Goal: Information Seeking & Learning: Find specific fact

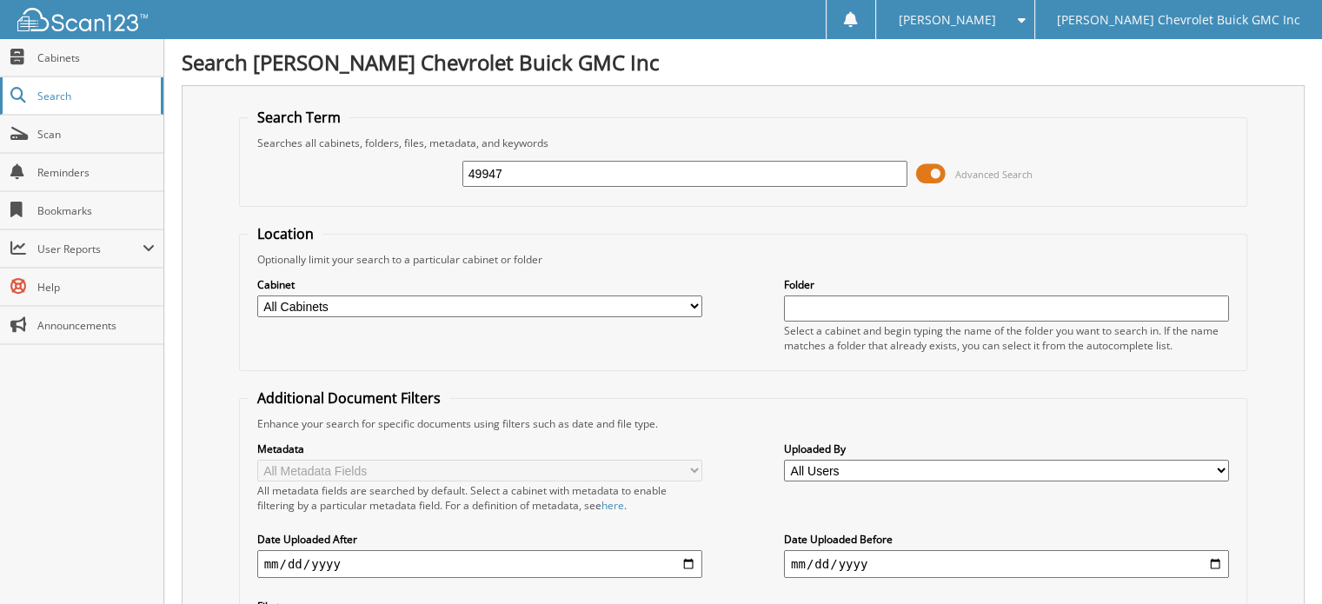
drag, startPoint x: 505, startPoint y: 167, endPoint x: 0, endPoint y: 83, distance: 512.0
click at [0, 83] on body "Donna S. Settings Logout Larry Hudson Chevrolet Buick GMC Inc Close Cabinets Se…" at bounding box center [661, 519] width 1322 height 1039
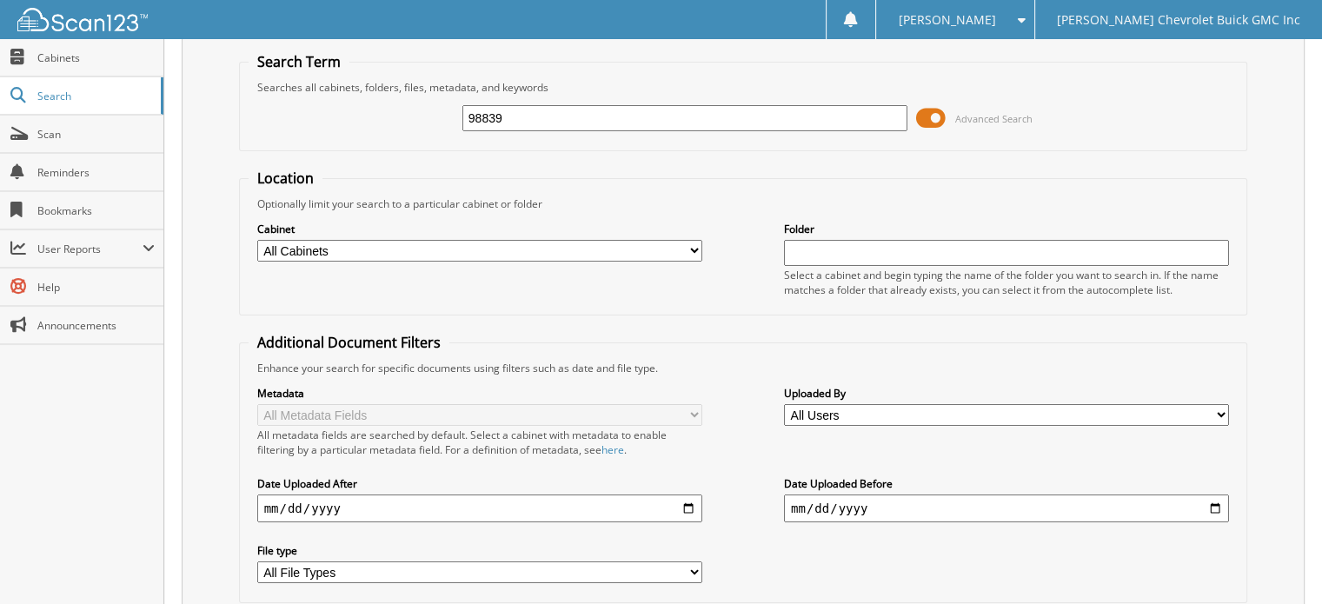
scroll to position [174, 0]
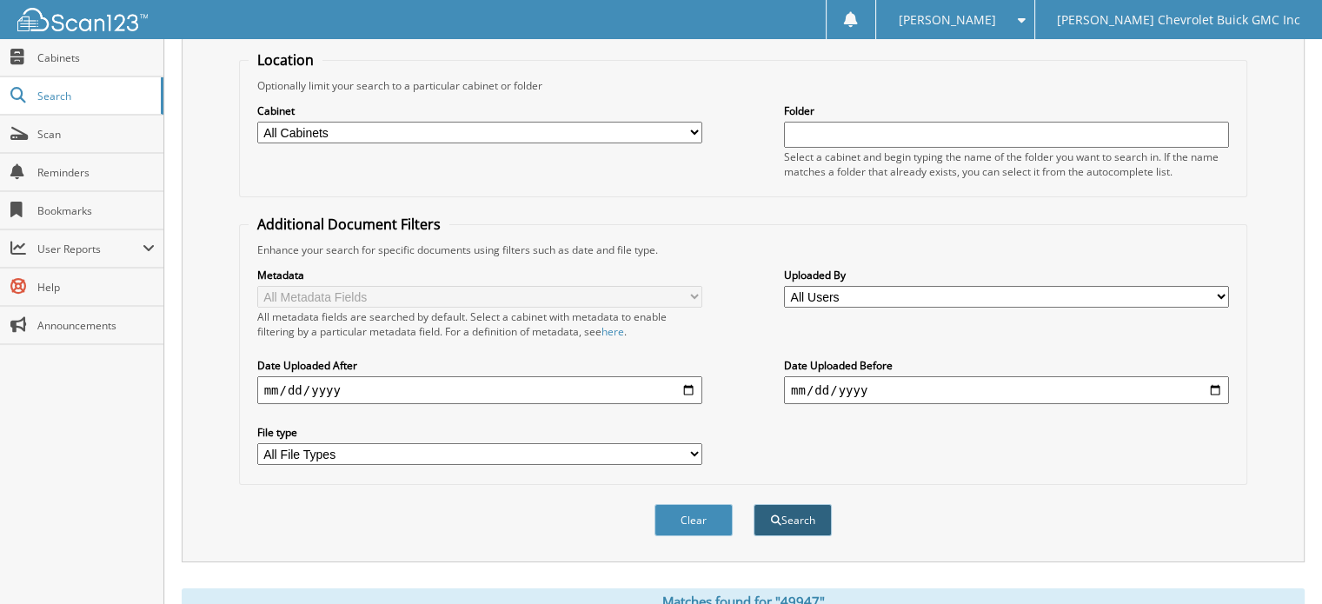
type input "98839"
click at [814, 504] on button "Search" at bounding box center [793, 520] width 78 height 32
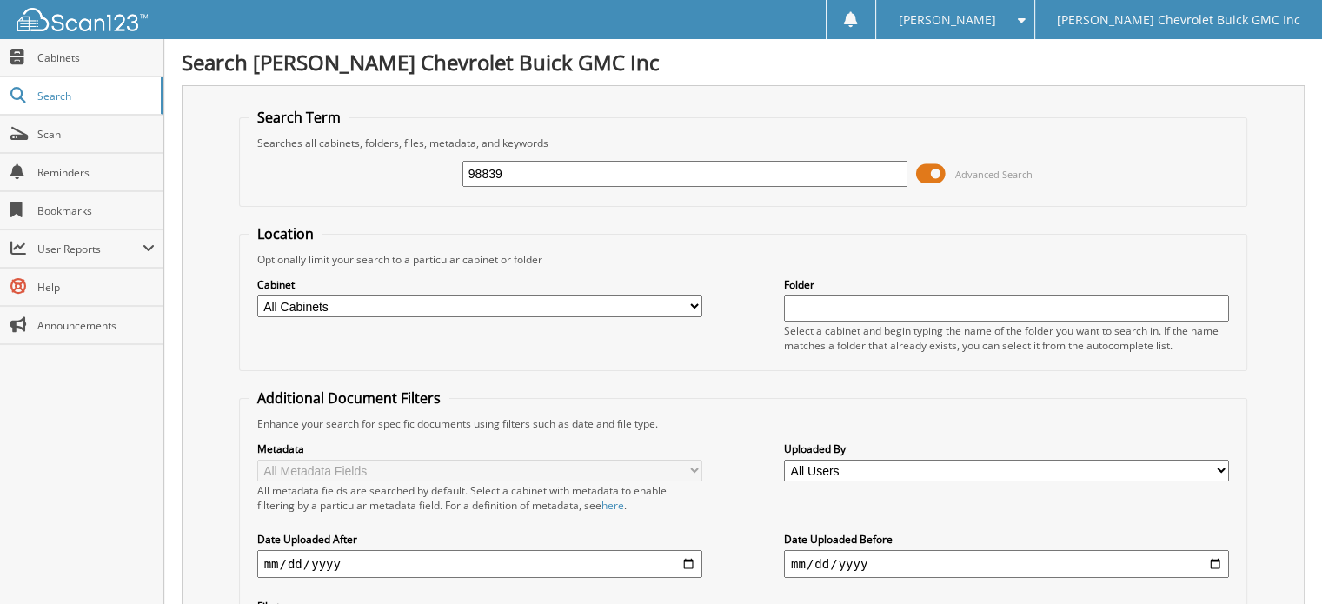
drag, startPoint x: 560, startPoint y: 173, endPoint x: 223, endPoint y: 156, distance: 337.7
click at [223, 156] on div "Search Term Searches all cabinets, folders, files, metadata, and keywords 98839…" at bounding box center [743, 410] width 1123 height 651
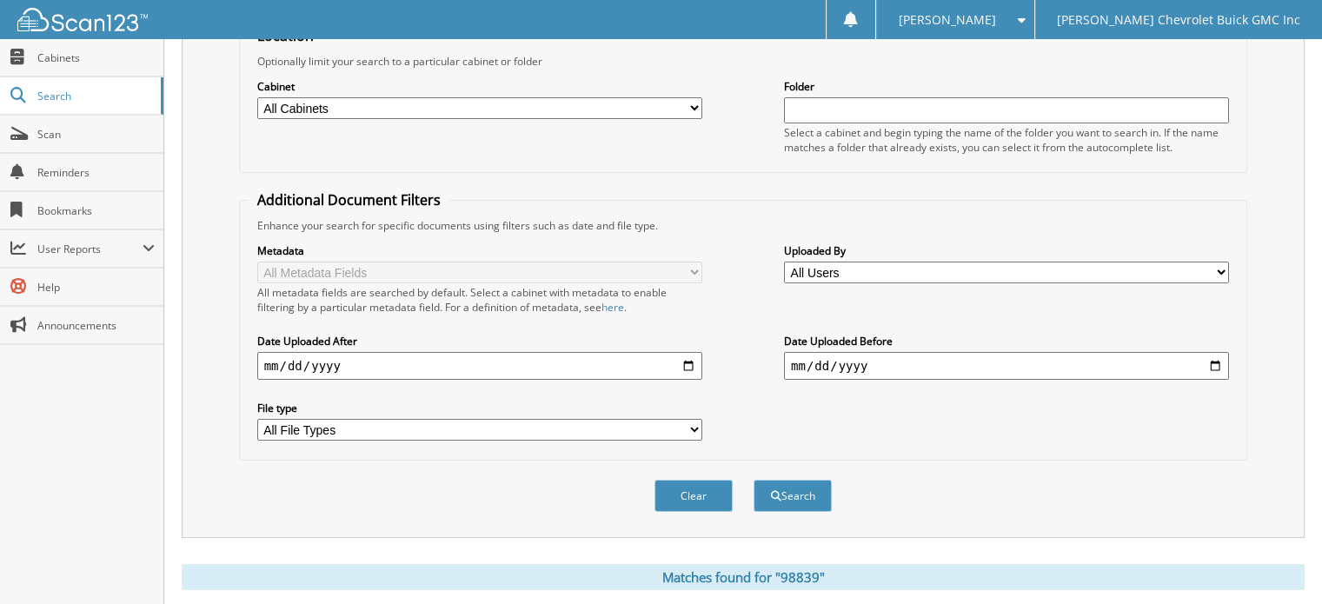
scroll to position [261, 0]
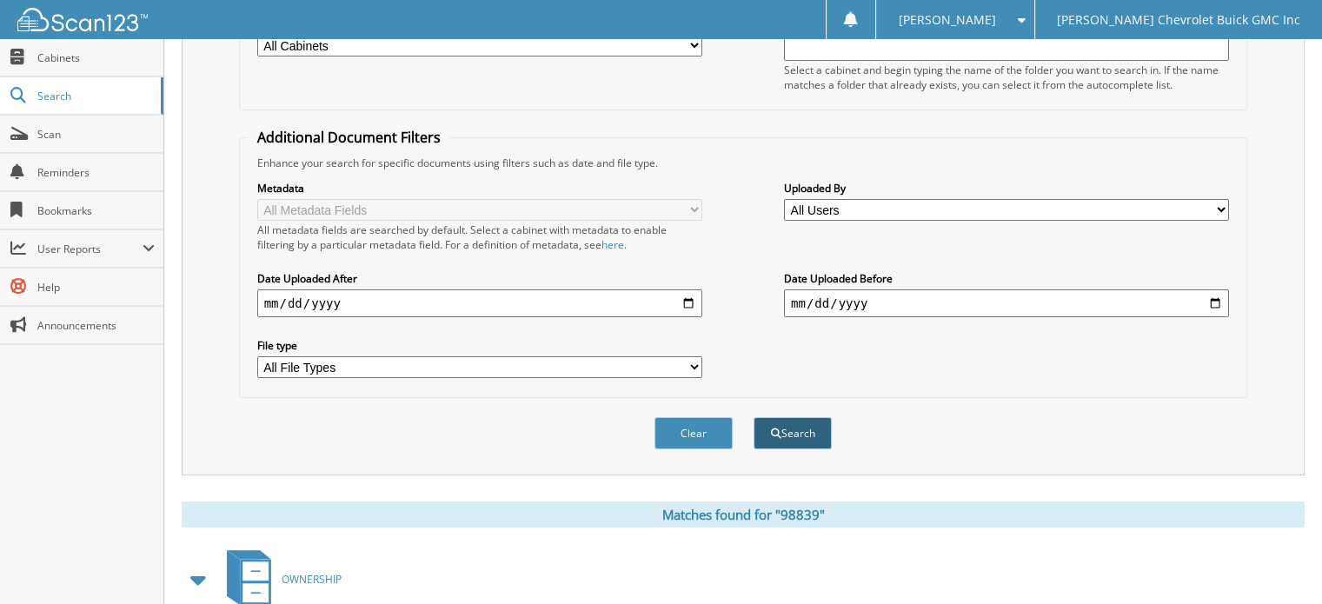
type input "356961"
click at [804, 423] on button "Search" at bounding box center [793, 433] width 78 height 32
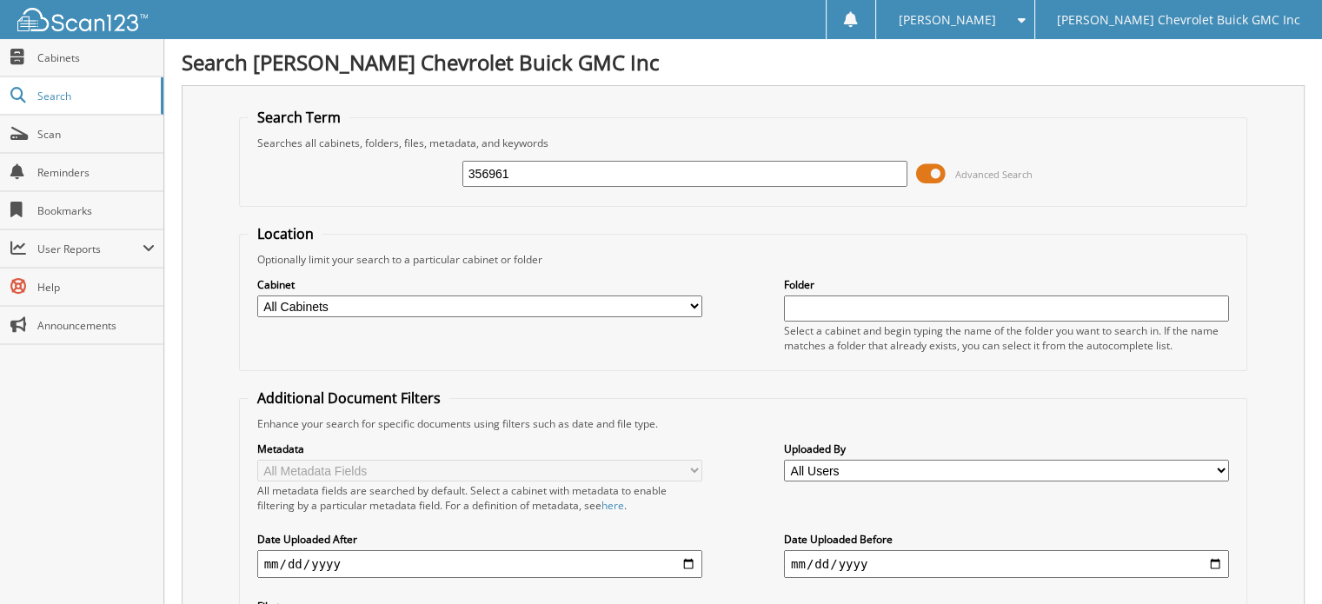
drag, startPoint x: 546, startPoint y: 174, endPoint x: 165, endPoint y: 165, distance: 380.8
click at [167, 164] on div "Search Larry Hudson Chevrolet Buick GMC Inc Search Term Searches all cabinets, …" at bounding box center [743, 519] width 1158 height 1039
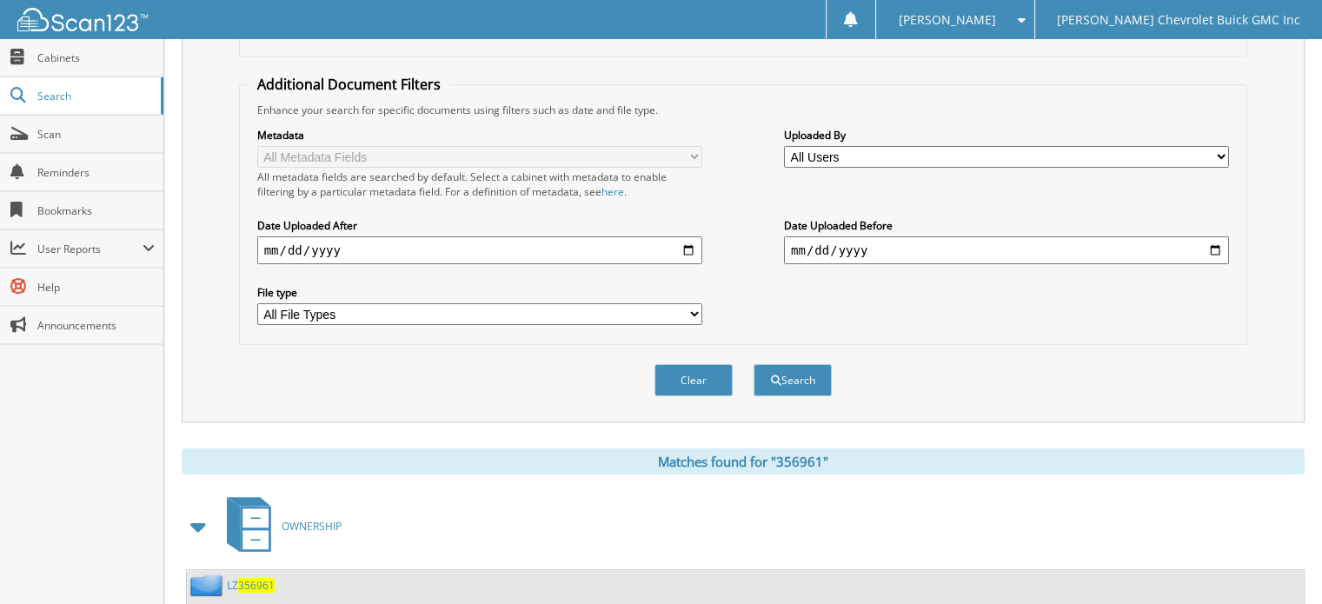
scroll to position [348, 0]
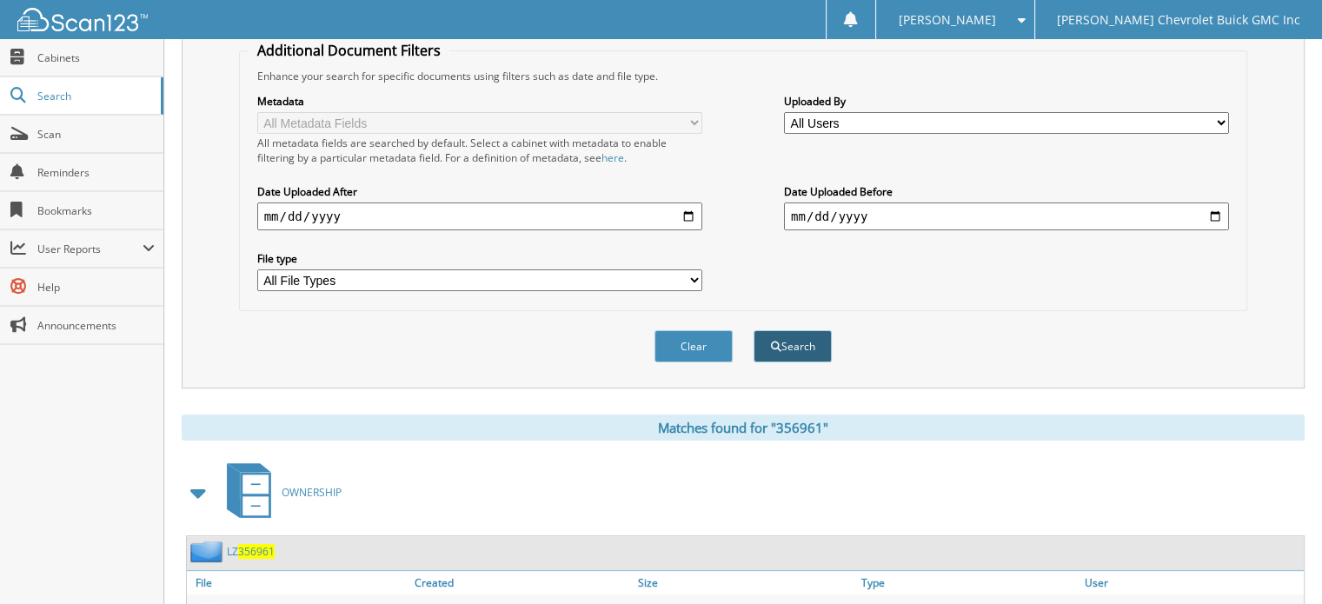
type input "182570"
click at [790, 338] on button "Search" at bounding box center [793, 346] width 78 height 32
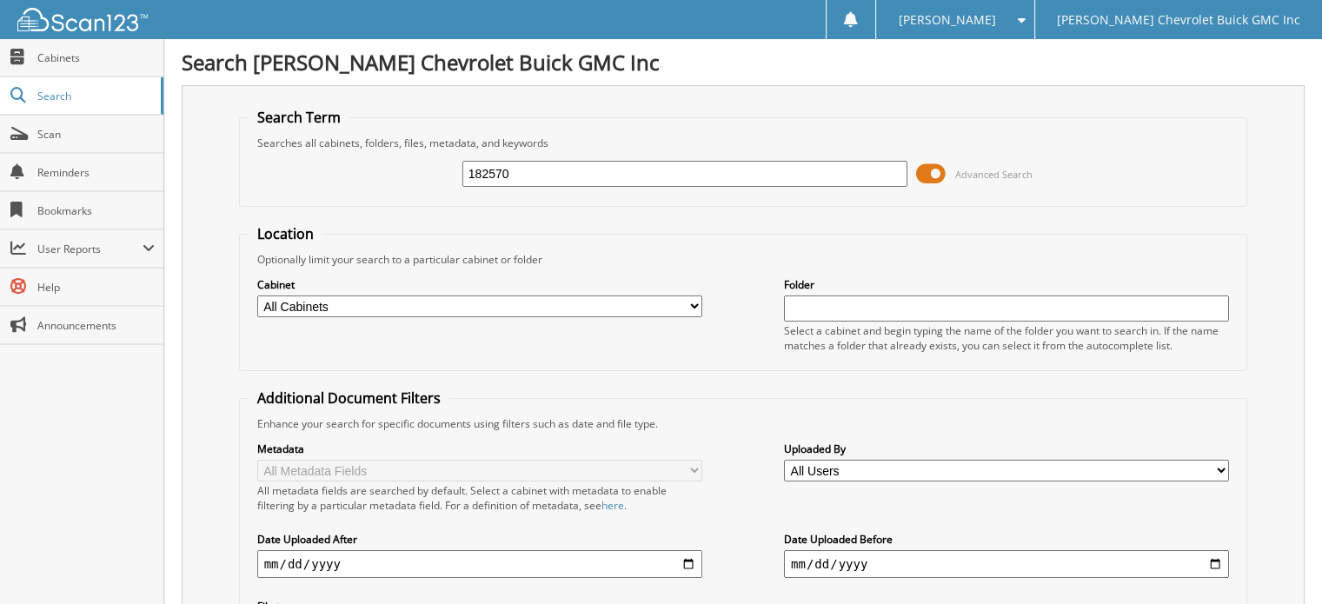
drag, startPoint x: 587, startPoint y: 175, endPoint x: 265, endPoint y: 170, distance: 321.7
click at [265, 170] on div "182570 Advanced Search" at bounding box center [744, 173] width 990 height 47
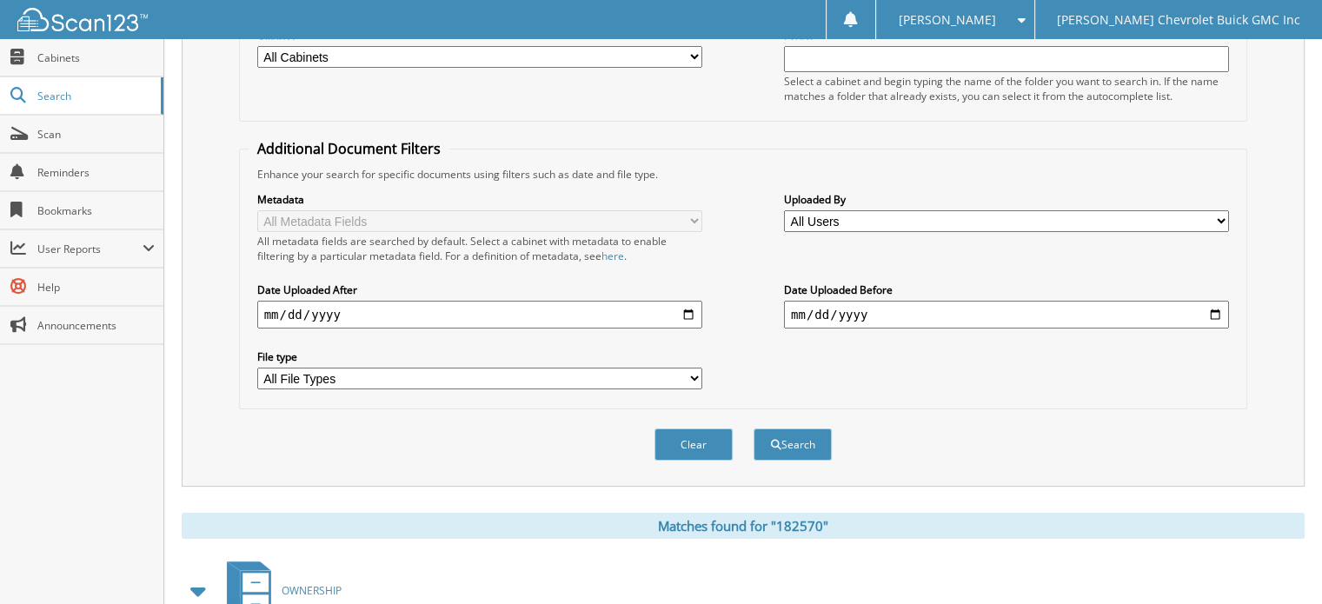
scroll to position [261, 0]
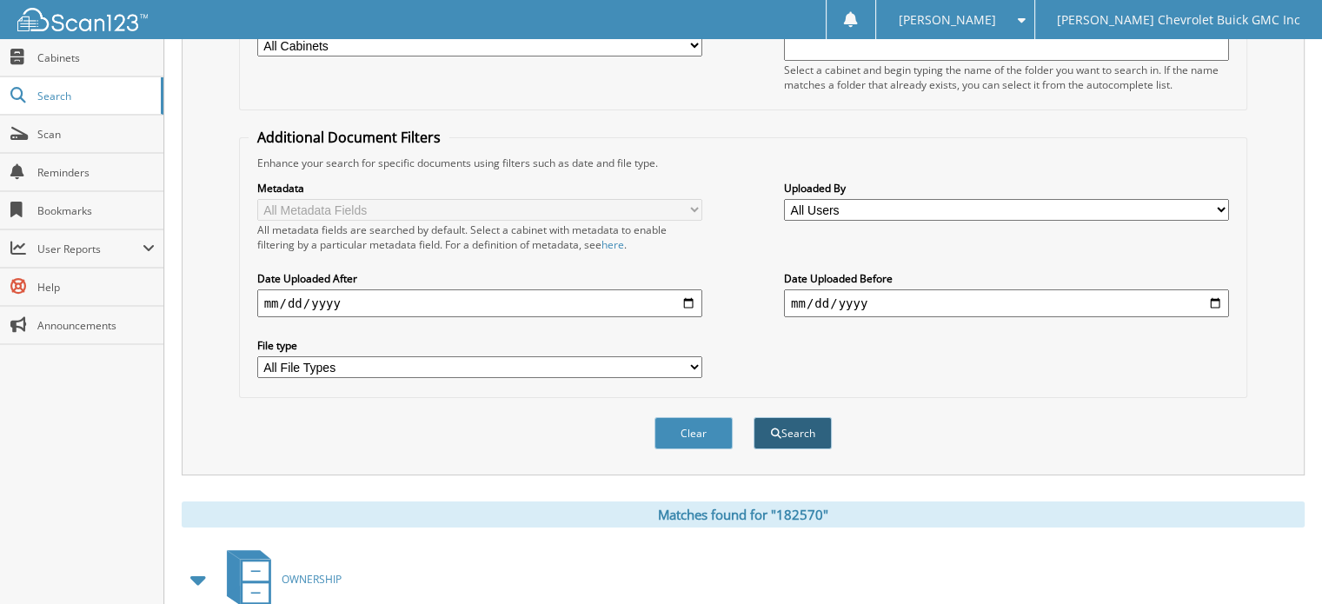
type input "e01993"
click at [789, 417] on button "Search" at bounding box center [793, 433] width 78 height 32
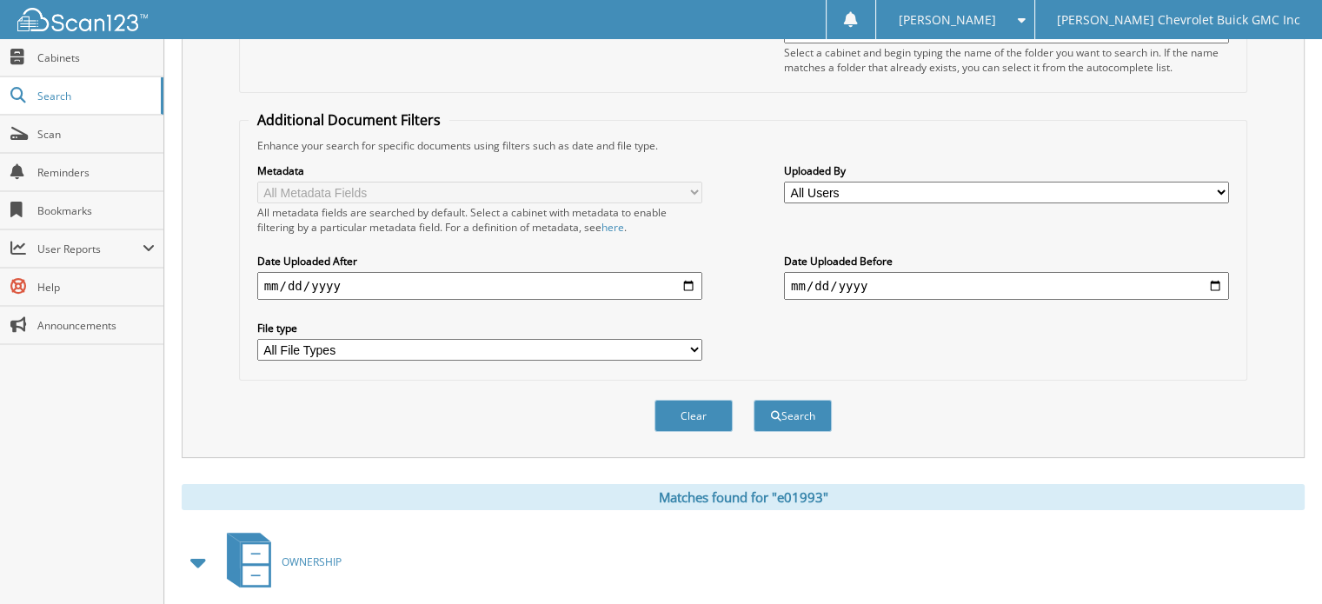
scroll to position [25, 0]
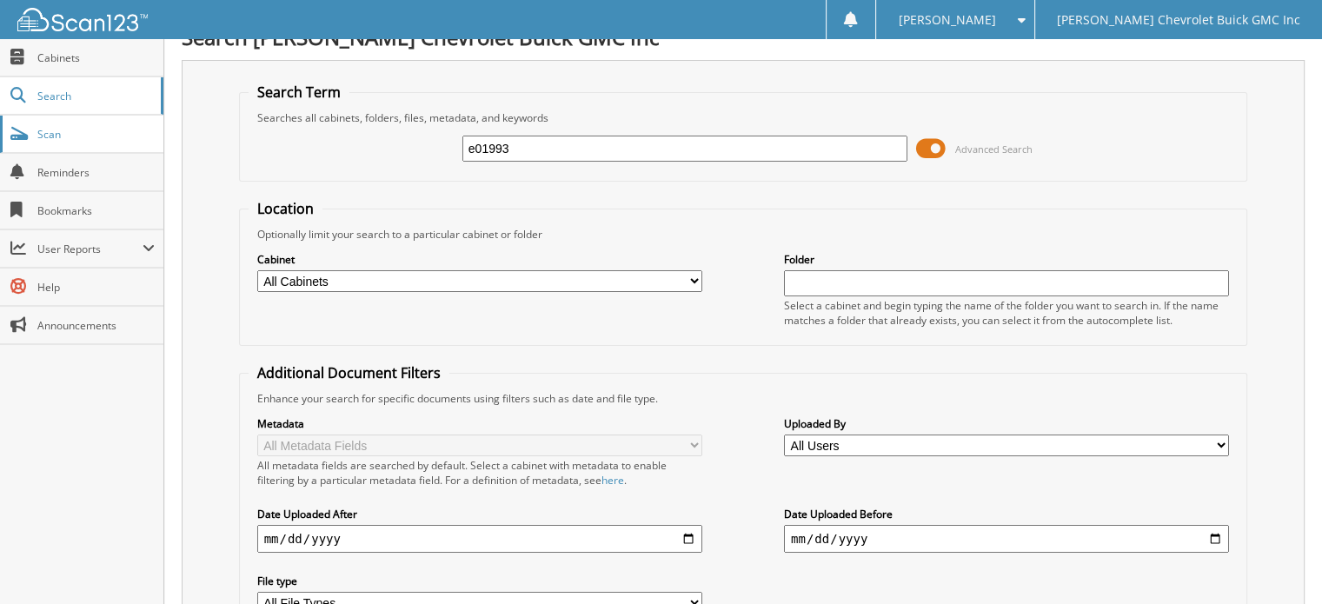
drag, startPoint x: 553, startPoint y: 150, endPoint x: 78, endPoint y: 149, distance: 474.6
click at [78, 149] on body "Donna S. Settings Logout Larry Hudson Chevrolet Buick GMC Inc Close Cabinets Se…" at bounding box center [661, 516] width 1322 height 1082
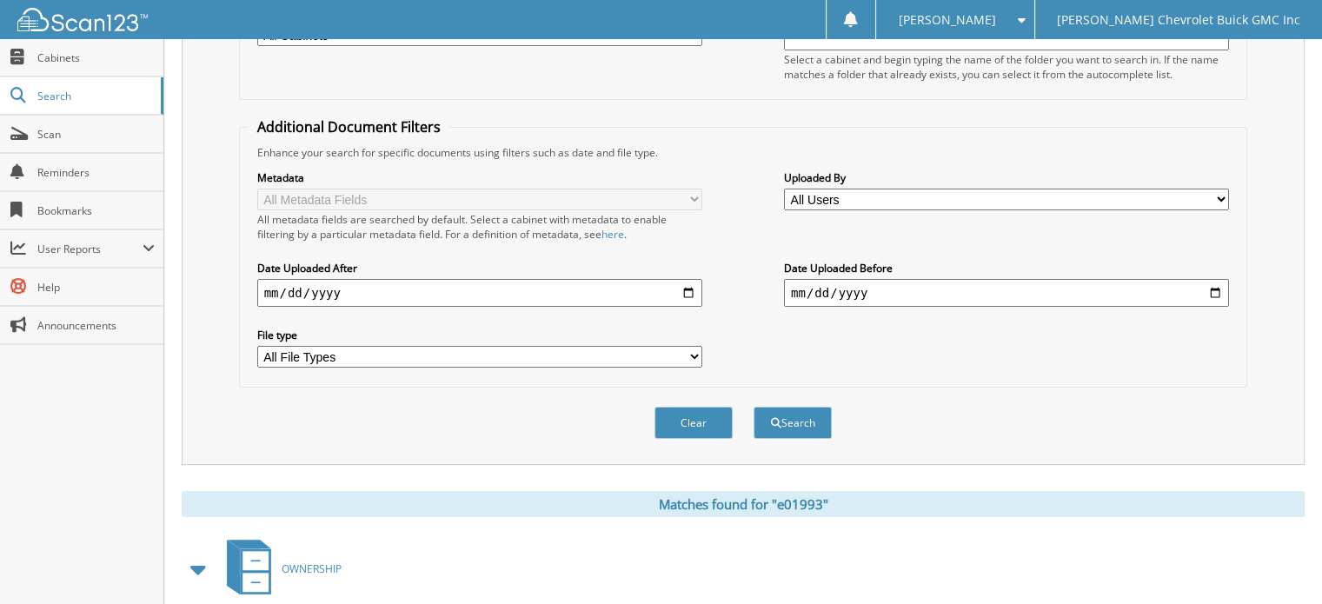
scroll to position [286, 0]
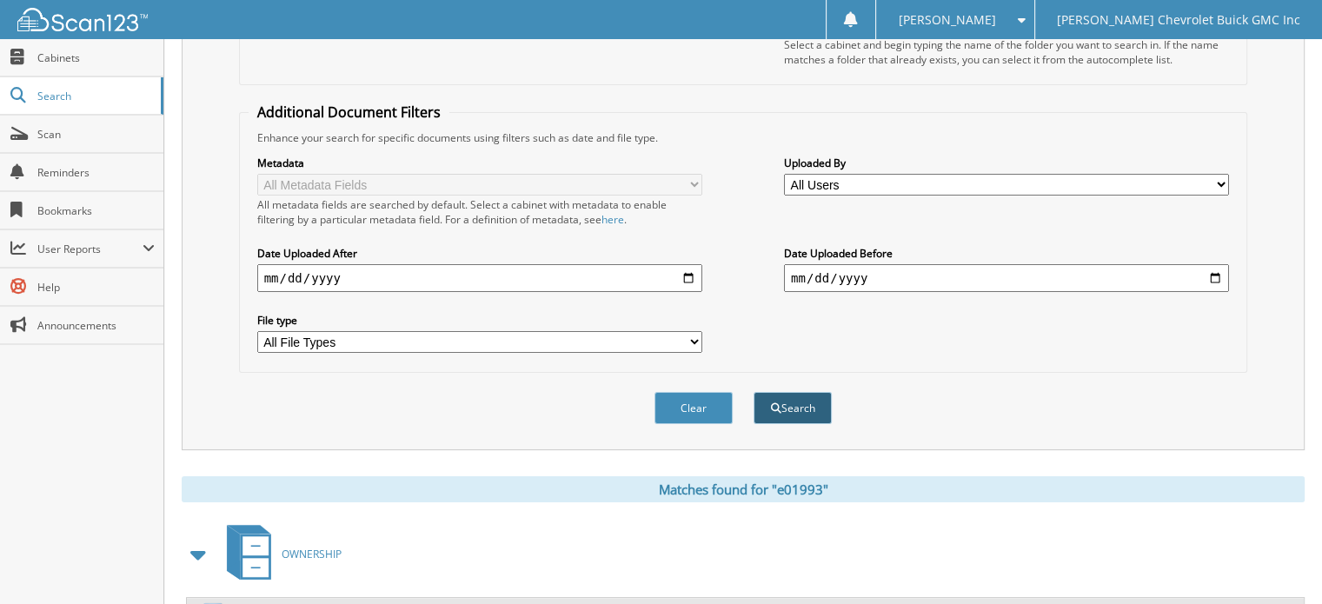
type input "365267"
click at [803, 392] on button "Search" at bounding box center [793, 408] width 78 height 32
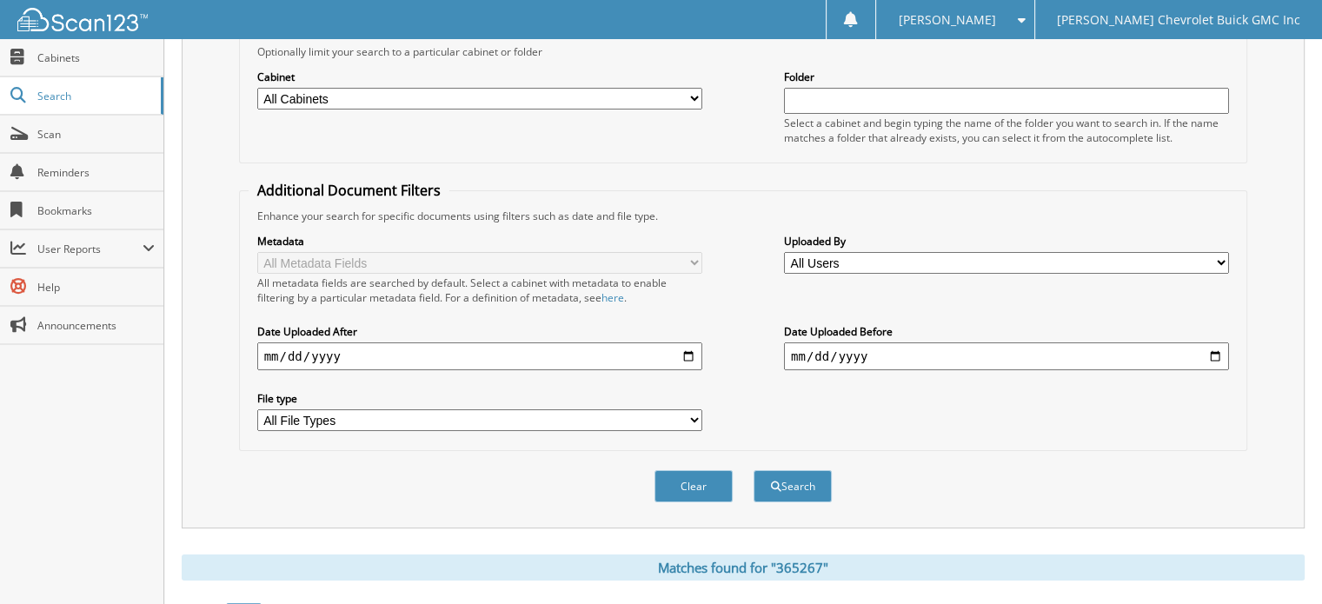
scroll to position [25, 0]
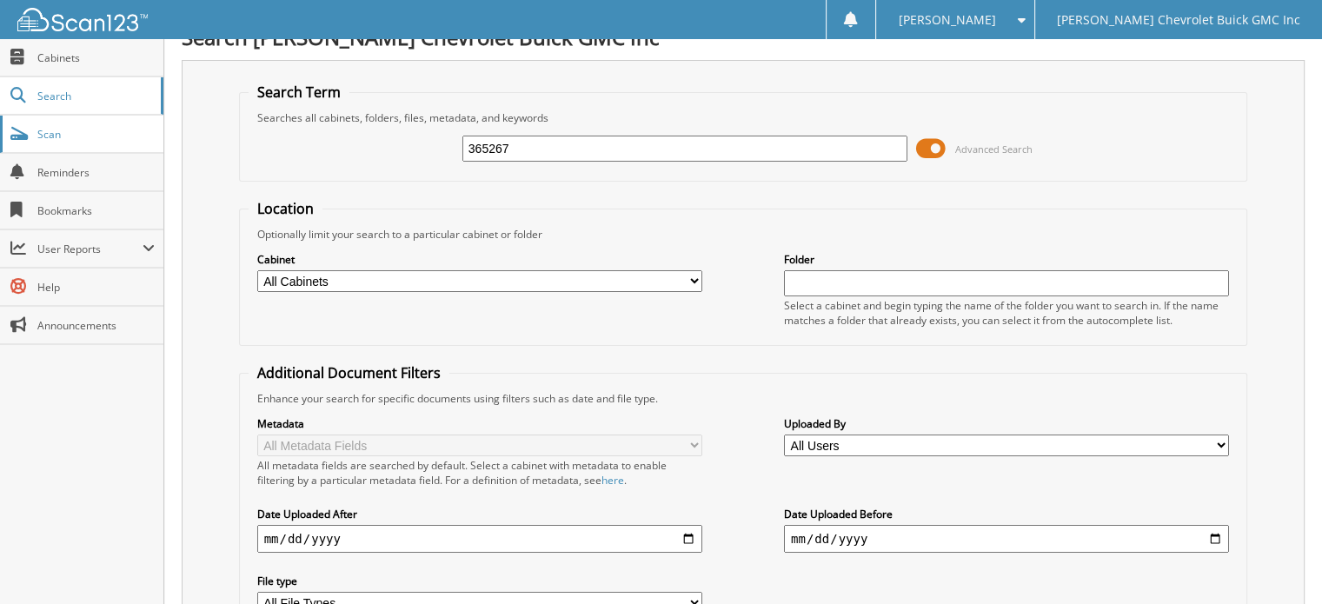
drag, startPoint x: 555, startPoint y: 149, endPoint x: 0, endPoint y: 128, distance: 555.0
click at [0, 128] on body "Donna S. Settings Logout Larry Hudson Chevrolet Buick GMC Inc Close Cabinets Se…" at bounding box center [661, 516] width 1322 height 1082
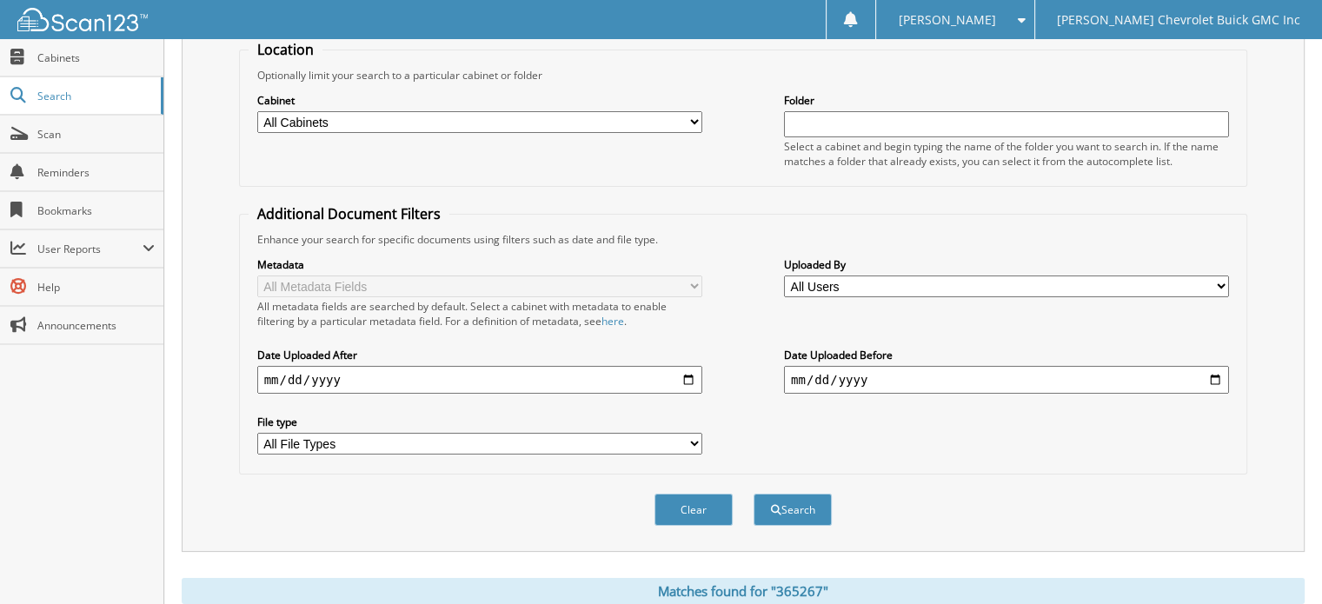
scroll to position [373, 0]
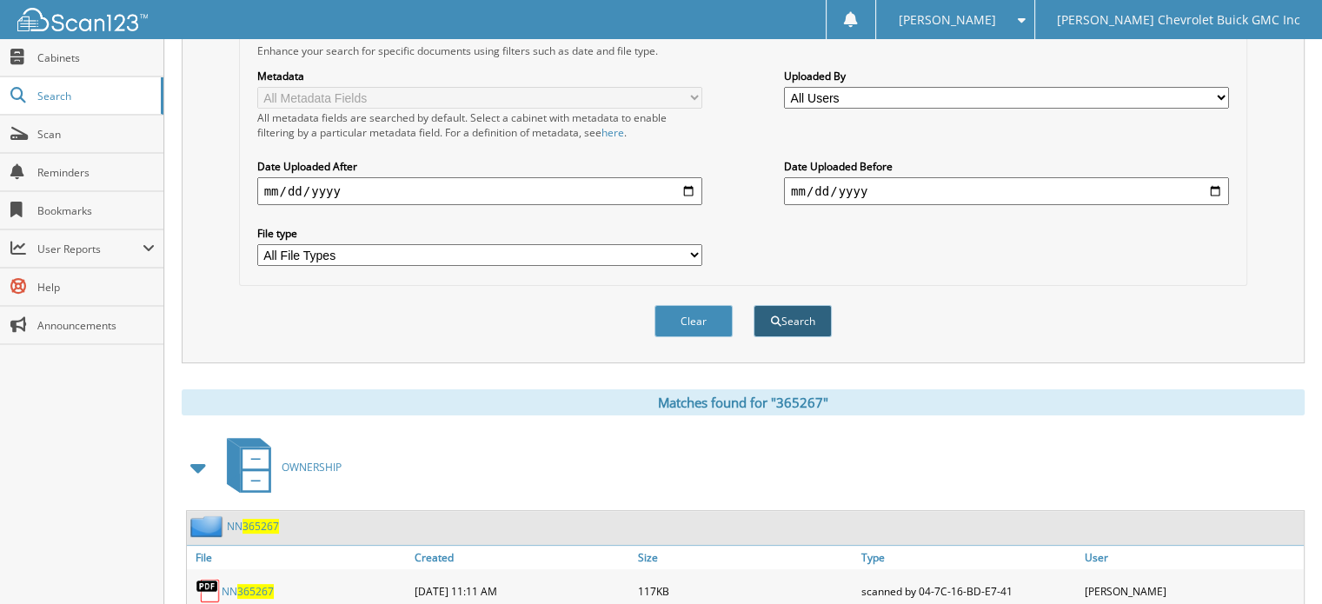
type input "304048"
click at [807, 305] on button "Search" at bounding box center [793, 321] width 78 height 32
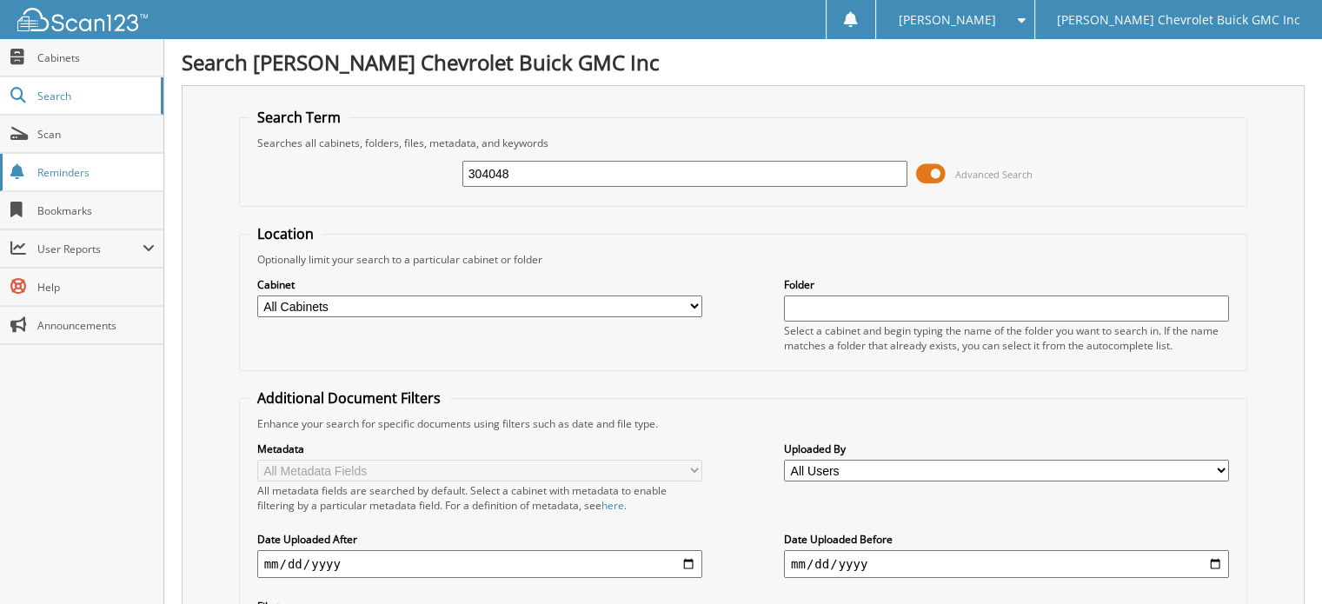
drag, startPoint x: 556, startPoint y: 170, endPoint x: 155, endPoint y: 163, distance: 401.7
click at [155, 163] on body "Donna S. Settings Logout Larry Hudson Chevrolet Buick GMC Inc Close Cabinets Se…" at bounding box center [661, 541] width 1322 height 1082
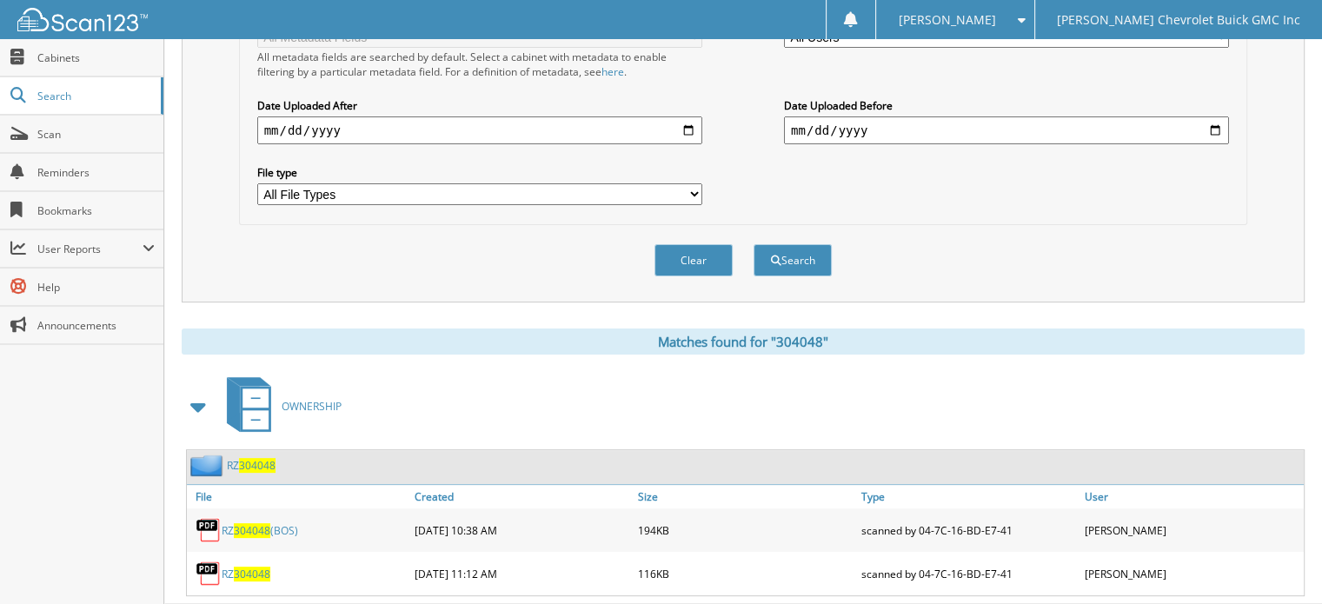
scroll to position [435, 0]
type input "123938"
click at [805, 243] on button "Search" at bounding box center [793, 259] width 78 height 32
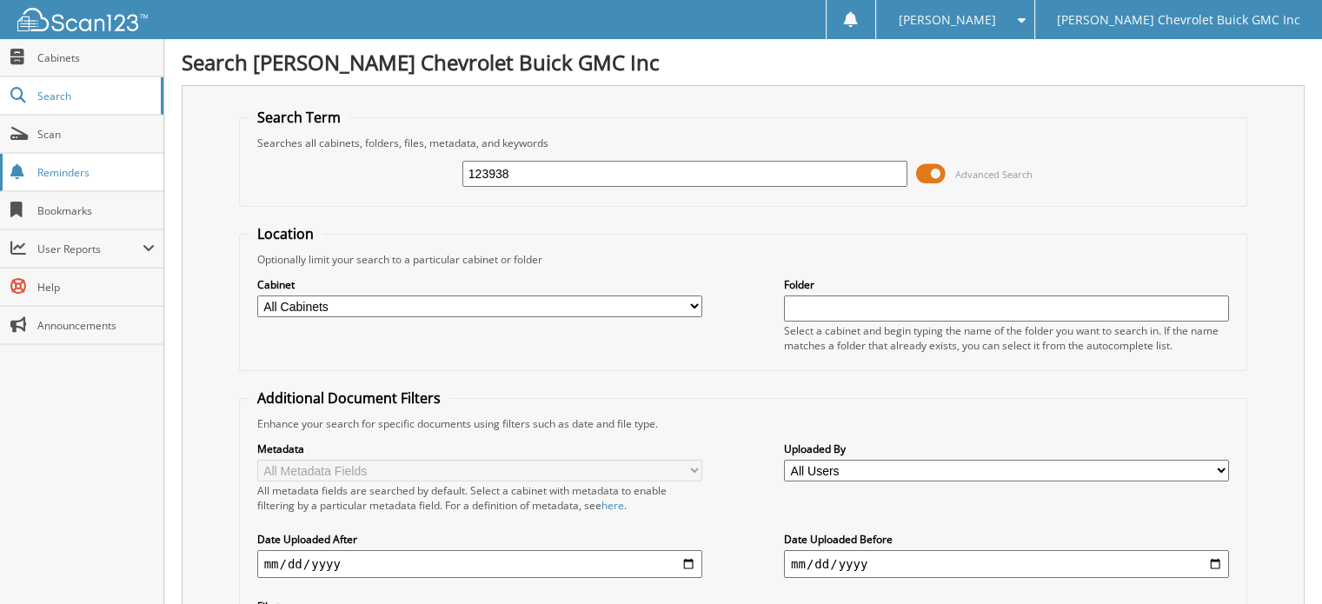
drag, startPoint x: 563, startPoint y: 179, endPoint x: 0, endPoint y: 163, distance: 563.5
click at [0, 163] on body "[PERSON_NAME] Settings Logout [PERSON_NAME] Chevrolet Buick GMC Inc Close Cabin…" at bounding box center [661, 541] width 1322 height 1082
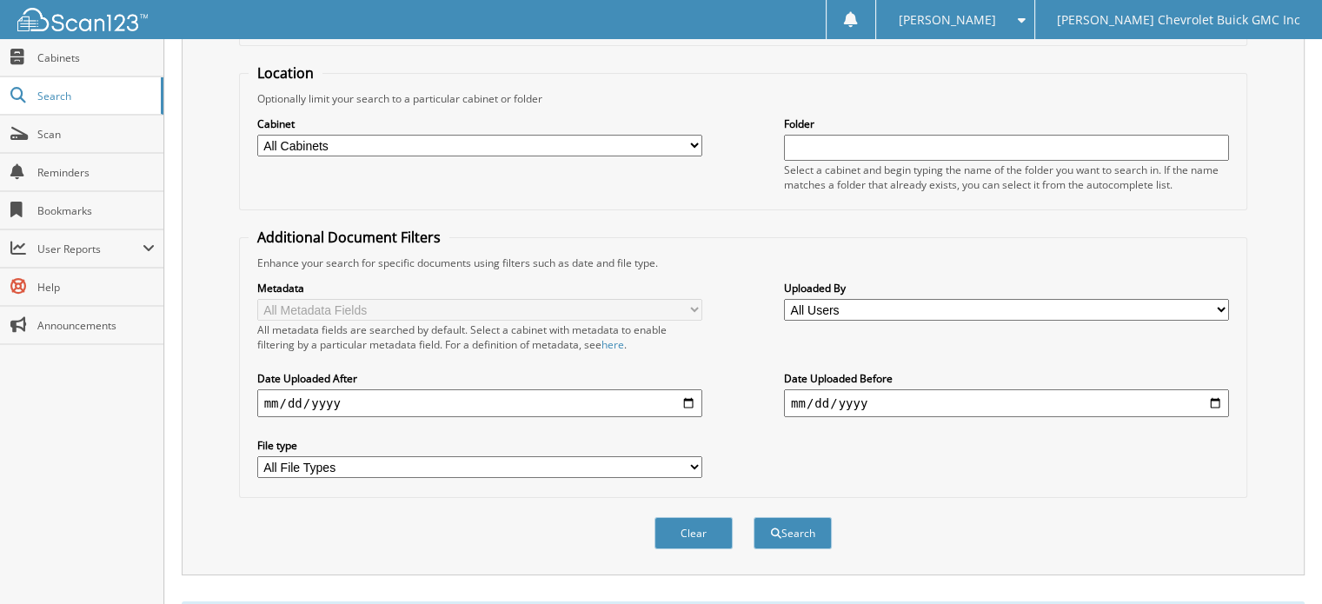
scroll to position [348, 0]
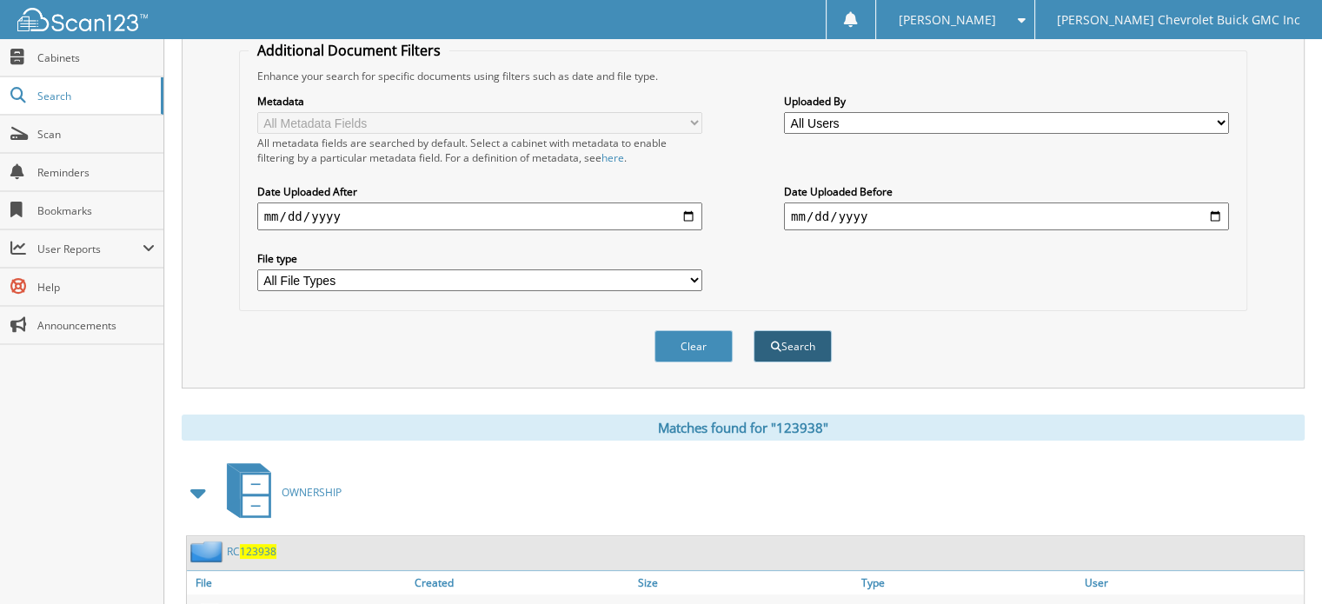
type input "114542"
click at [803, 340] on button "Search" at bounding box center [793, 346] width 78 height 32
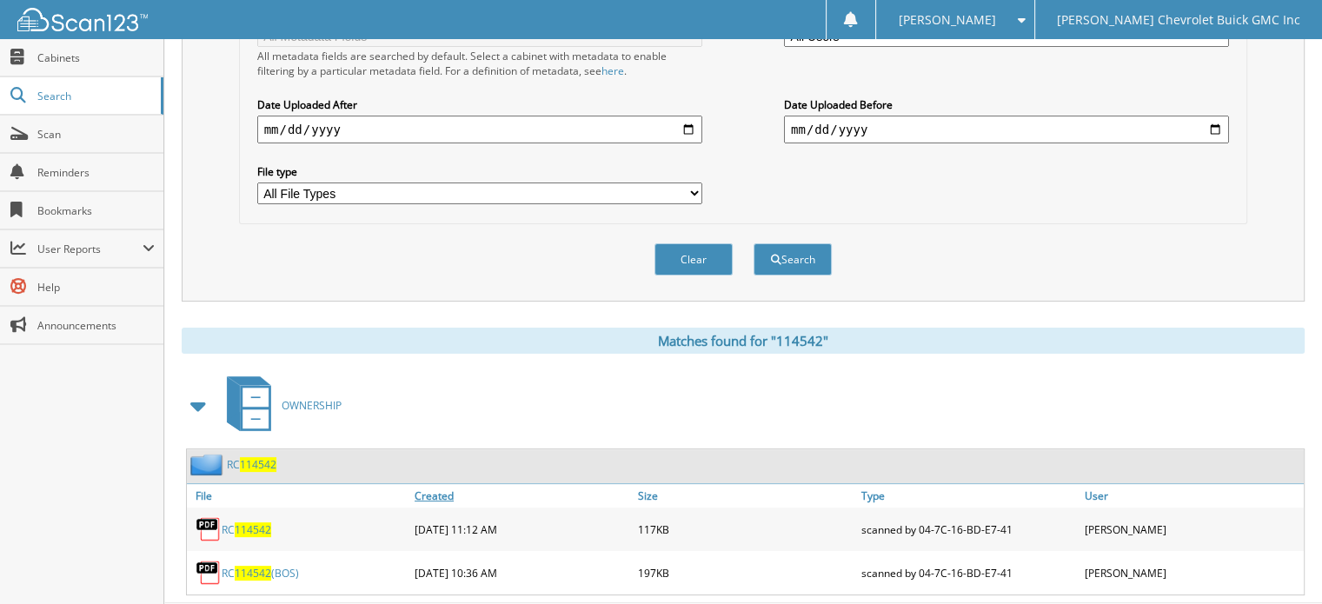
scroll to position [460, 0]
